Goal: Navigation & Orientation: Go to known website

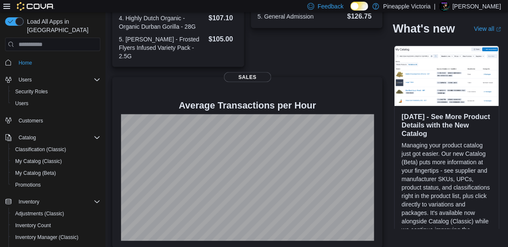
scroll to position [274, 0]
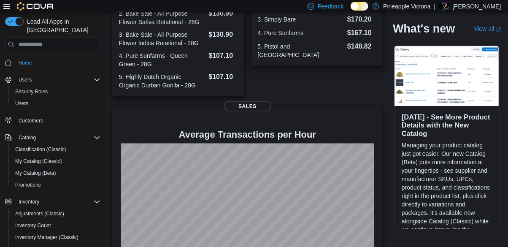
scroll to position [271, 0]
